Goal: Information Seeking & Learning: Find specific fact

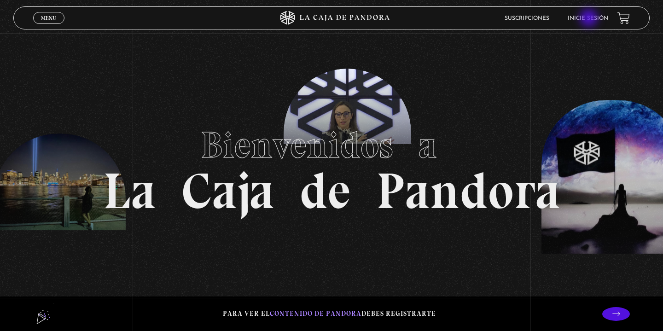
click at [589, 19] on link "Inicie sesión" at bounding box center [587, 19] width 40 height 6
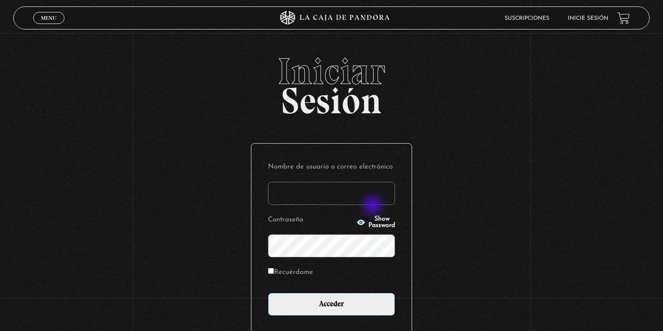
type input "[EMAIL_ADDRESS][DOMAIN_NAME]"
click at [331, 303] on input "Acceder" at bounding box center [331, 304] width 127 height 23
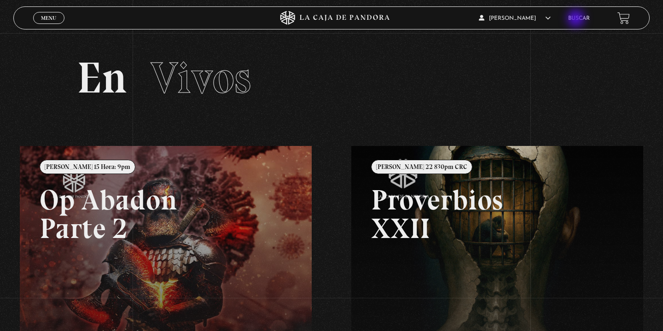
click at [576, 19] on link "Buscar" at bounding box center [579, 19] width 22 height 6
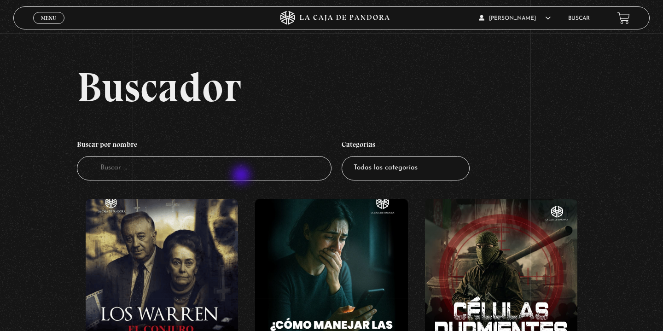
click at [242, 176] on input "Buscador" at bounding box center [204, 168] width 254 height 24
type input "pro"
click at [146, 175] on input "pro" at bounding box center [204, 168] width 254 height 24
type input "prov"
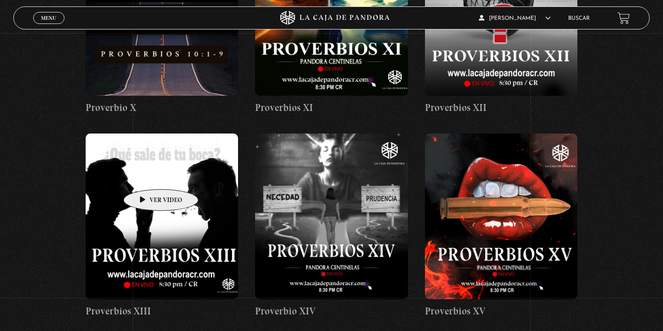
scroll to position [932, 0]
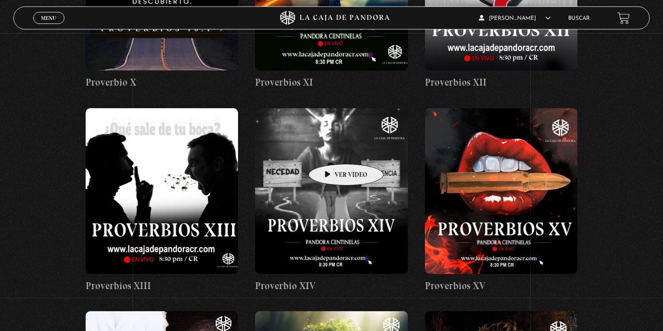
click at [331, 150] on figure at bounding box center [331, 191] width 153 height 166
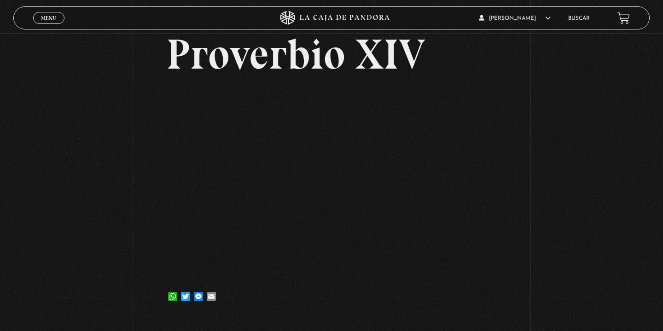
scroll to position [65, 0]
